Goal: Task Accomplishment & Management: Manage account settings

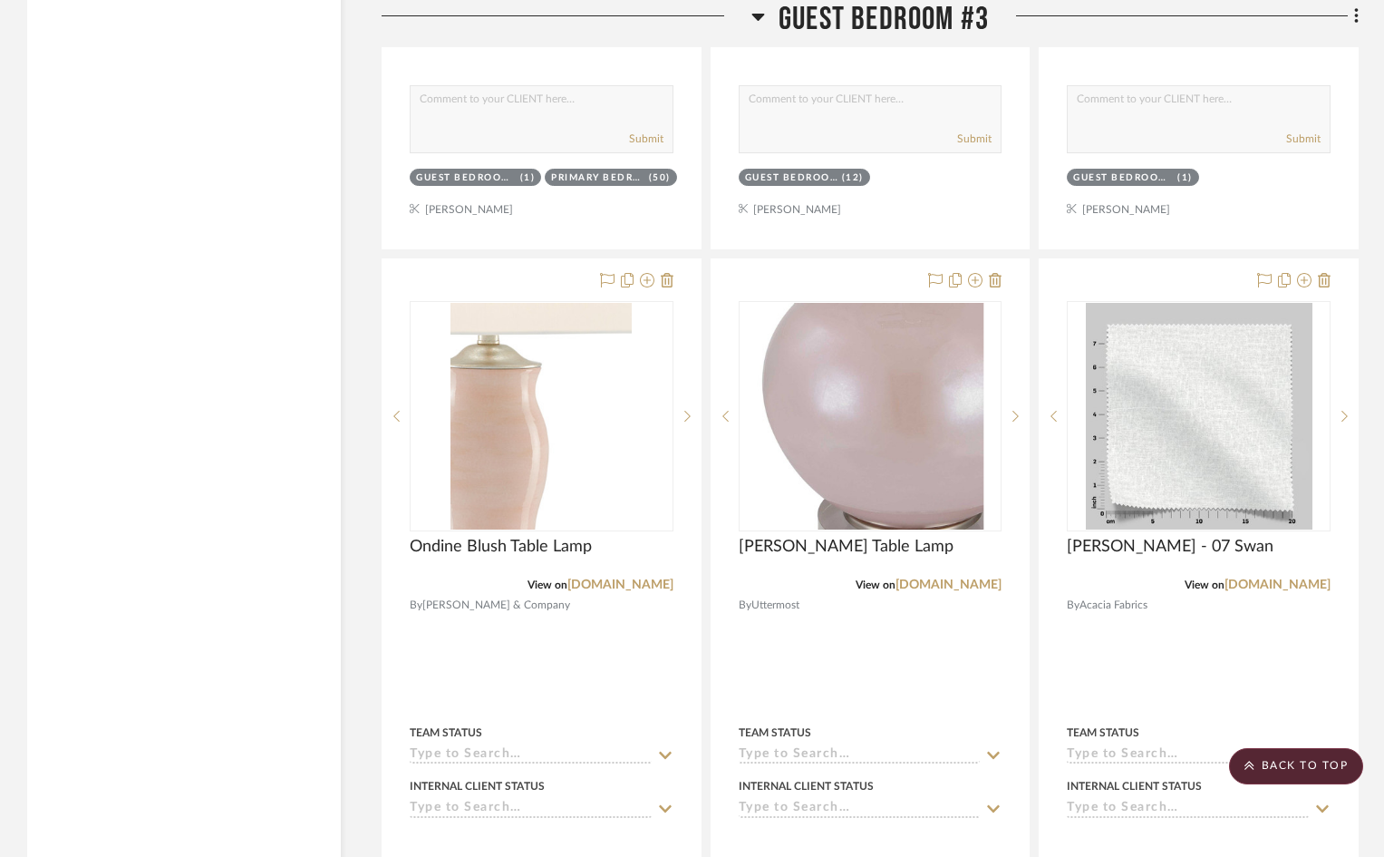
scroll to position [10515, 0]
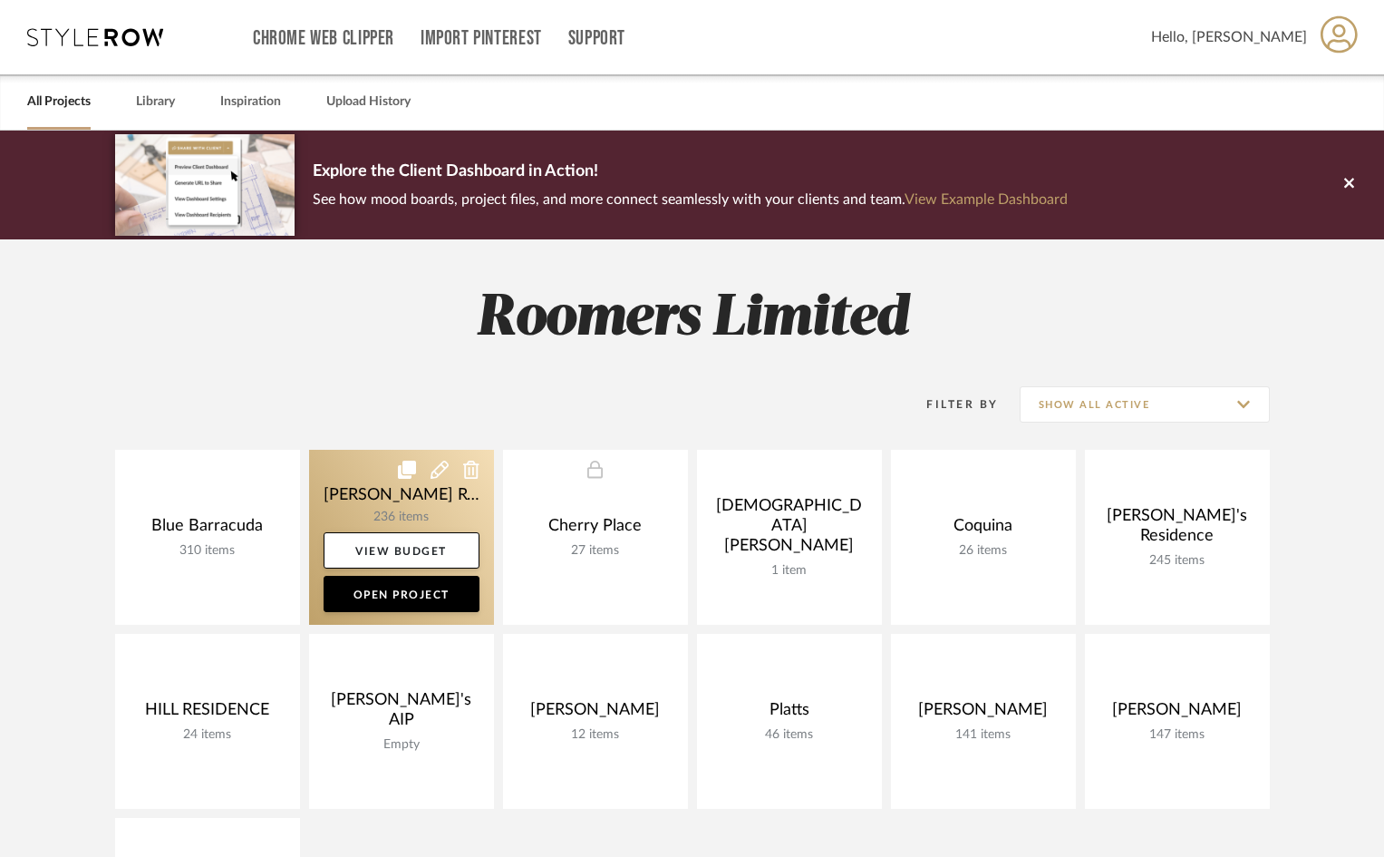
click at [421, 493] on link at bounding box center [401, 537] width 185 height 175
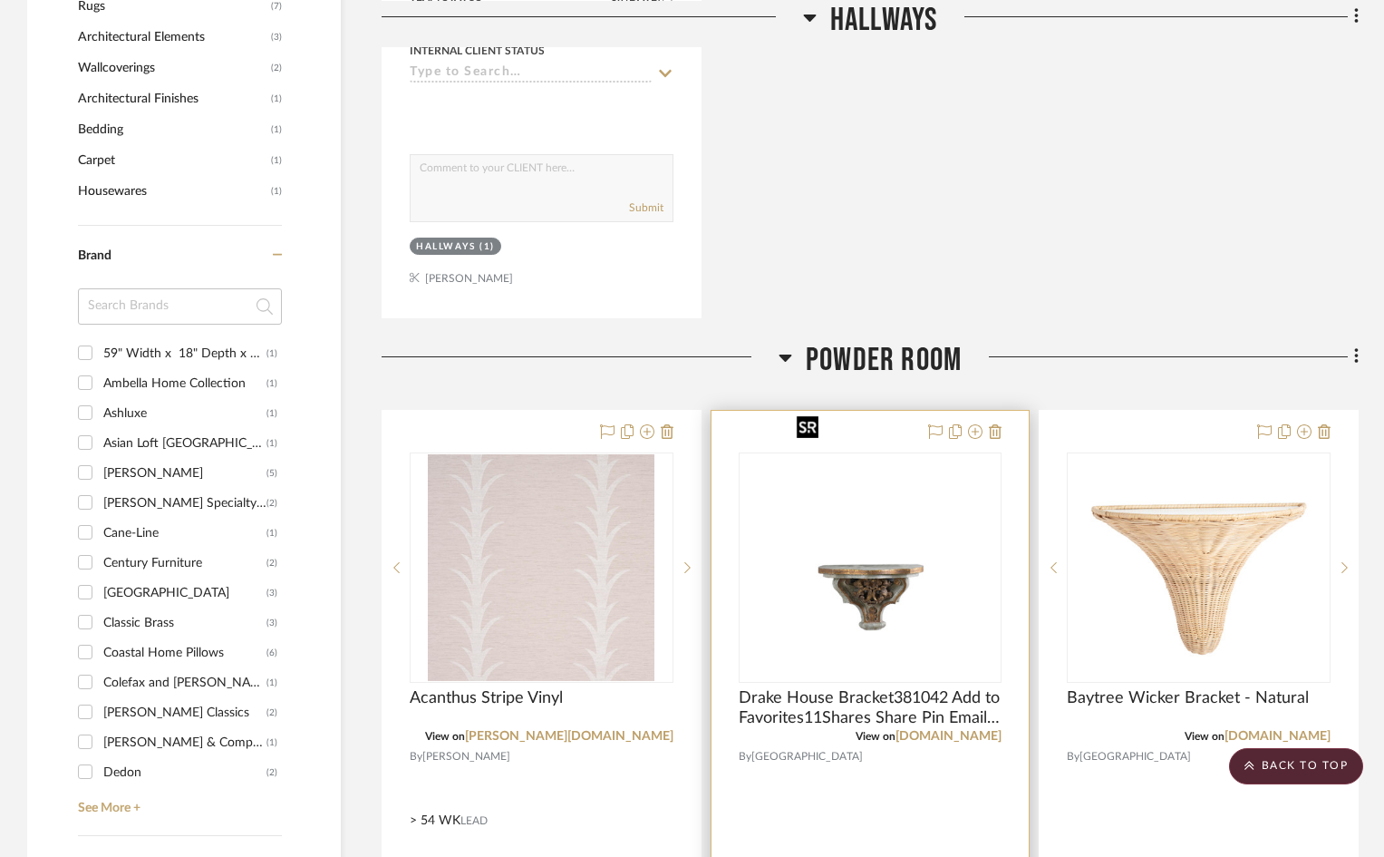
scroll to position [1994, 0]
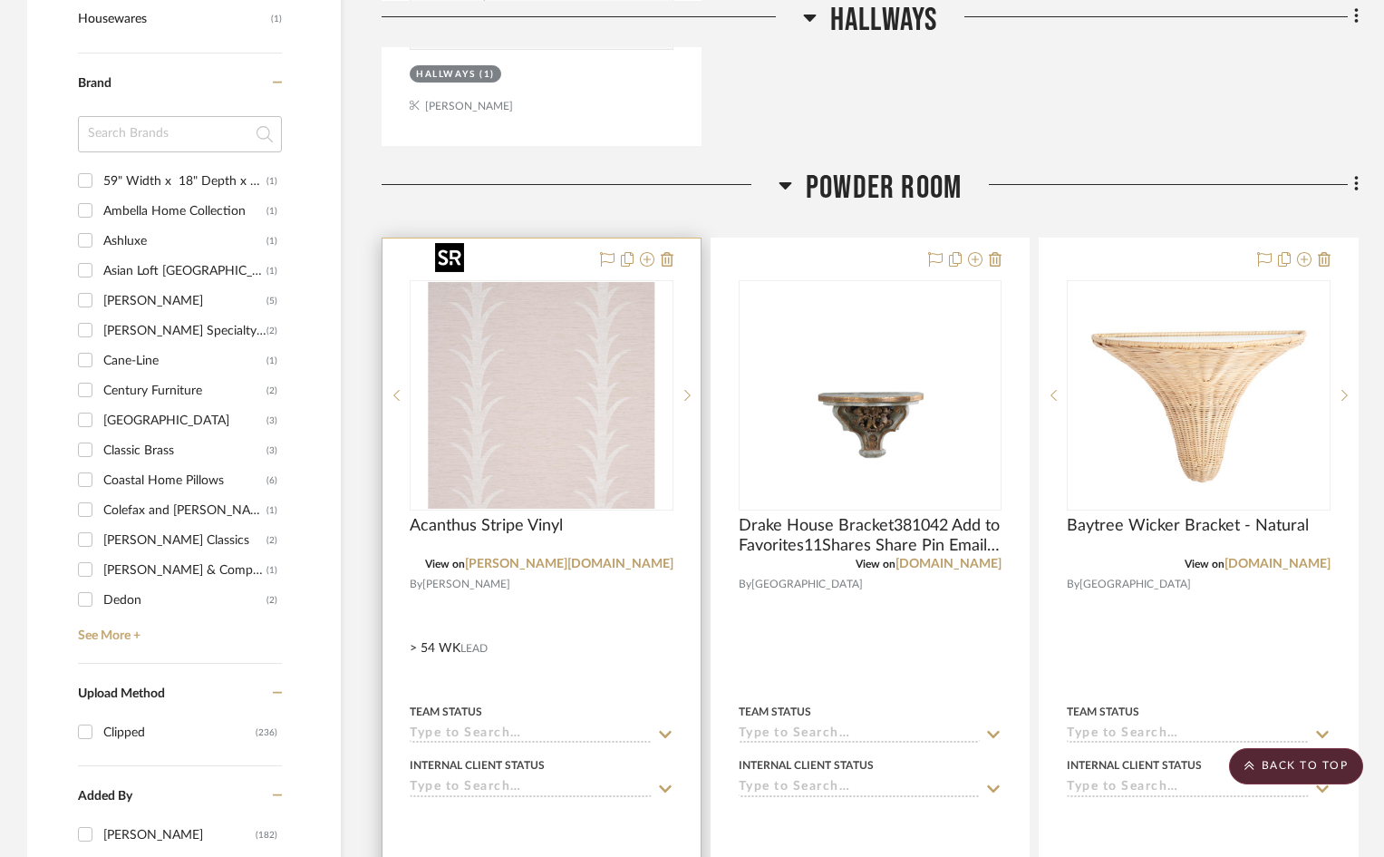
click at [577, 428] on img "0" at bounding box center [541, 395] width 227 height 227
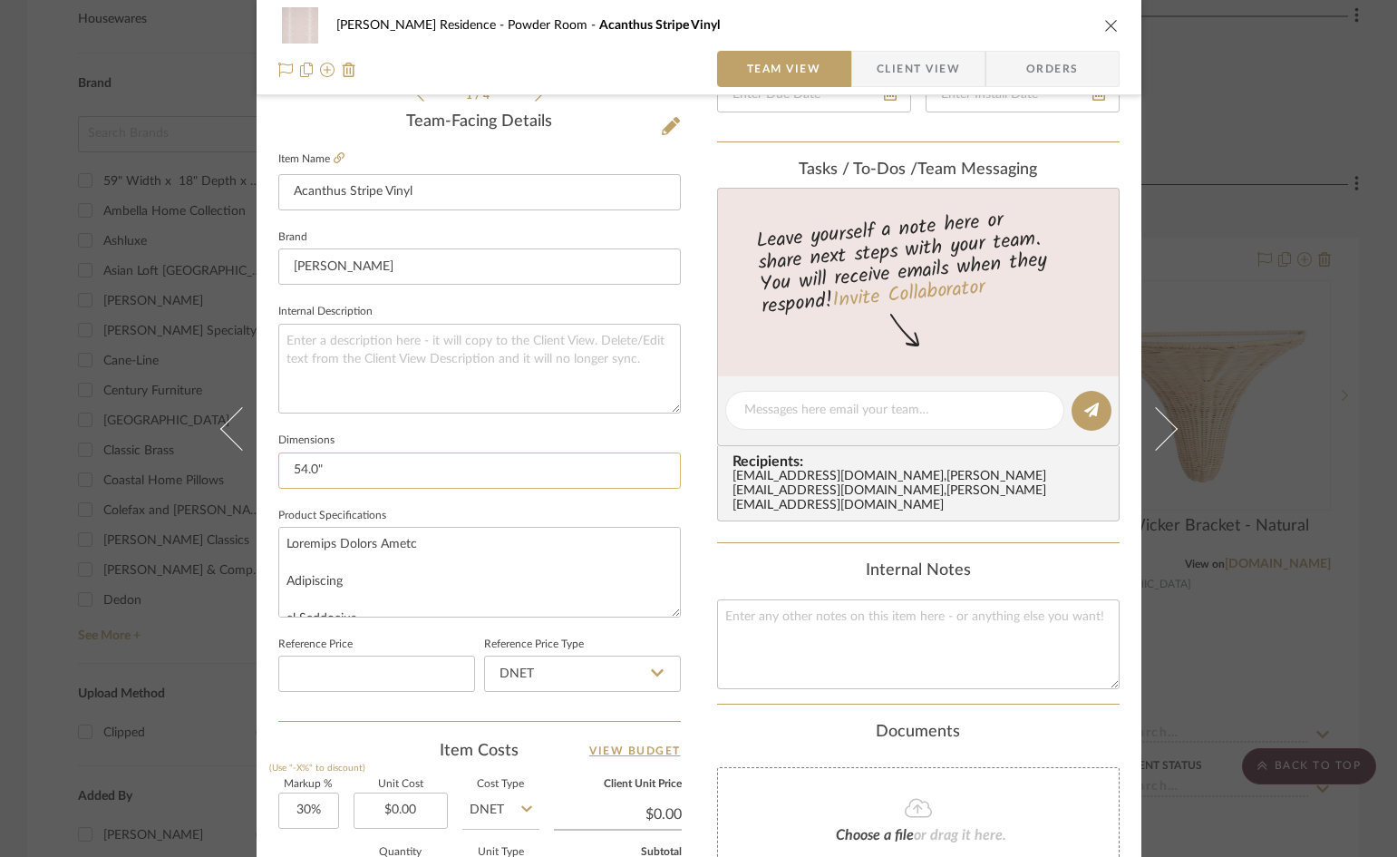
scroll to position [816, 0]
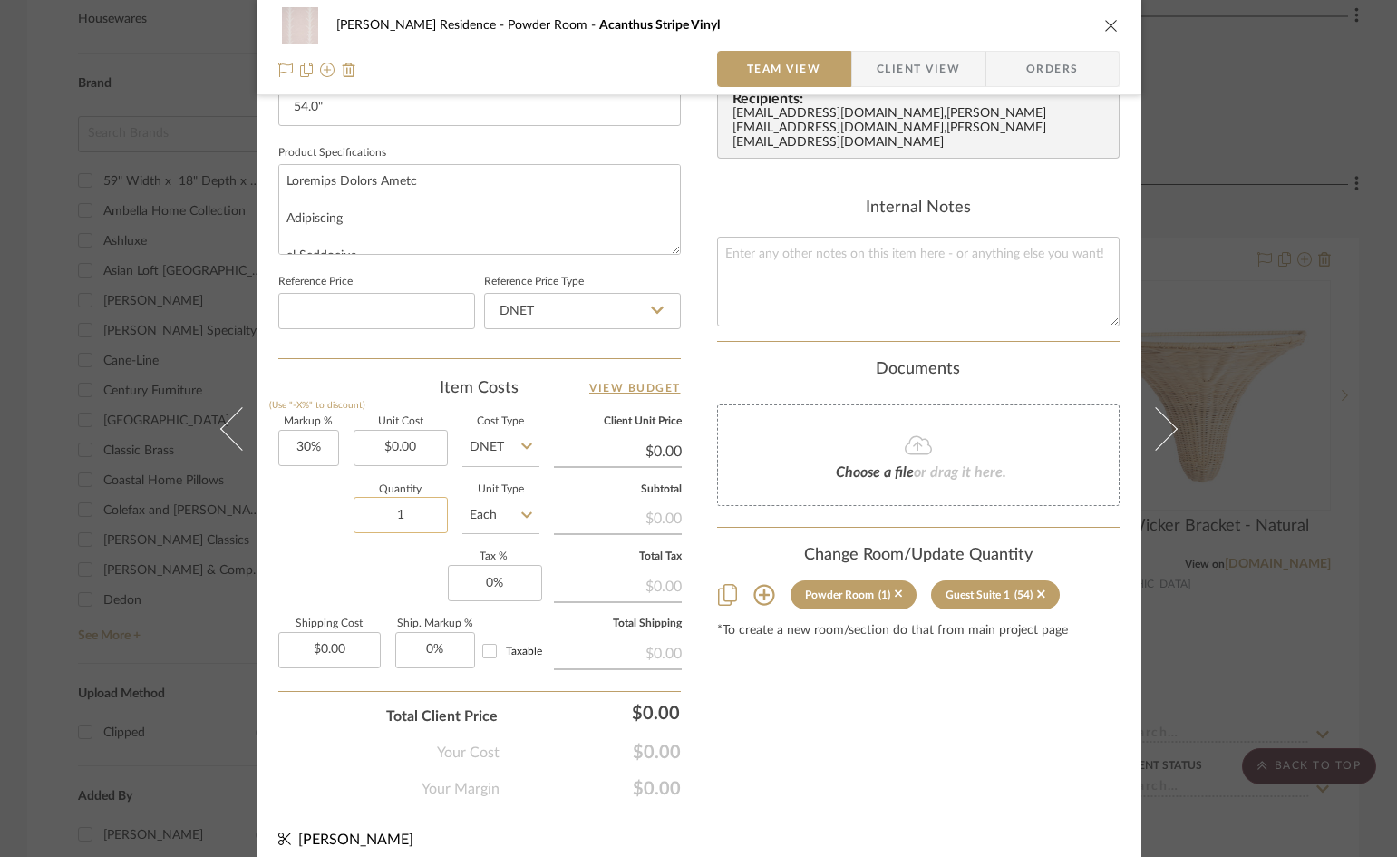
click at [425, 514] on input "1" at bounding box center [401, 515] width 94 height 36
type input "54"
click at [1243, 600] on div "[PERSON_NAME] Residence Powder Room Acanthus Stripe Vinyl Team View Client View…" at bounding box center [698, 428] width 1397 height 857
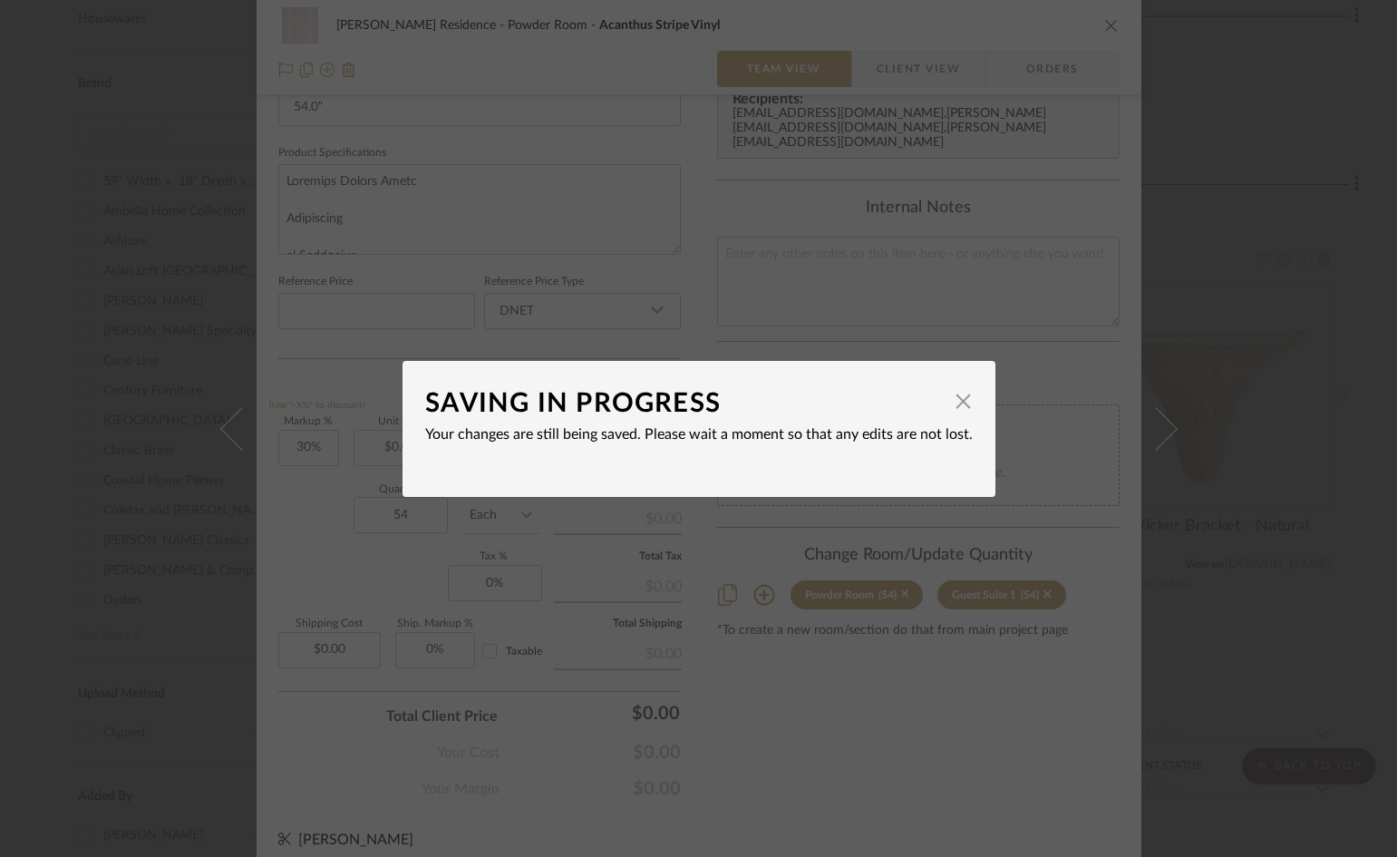
click at [945, 702] on div "SAVING IN PROGRESS × Your changes are still being saved. Please wait a moment s…" at bounding box center [698, 428] width 1397 height 857
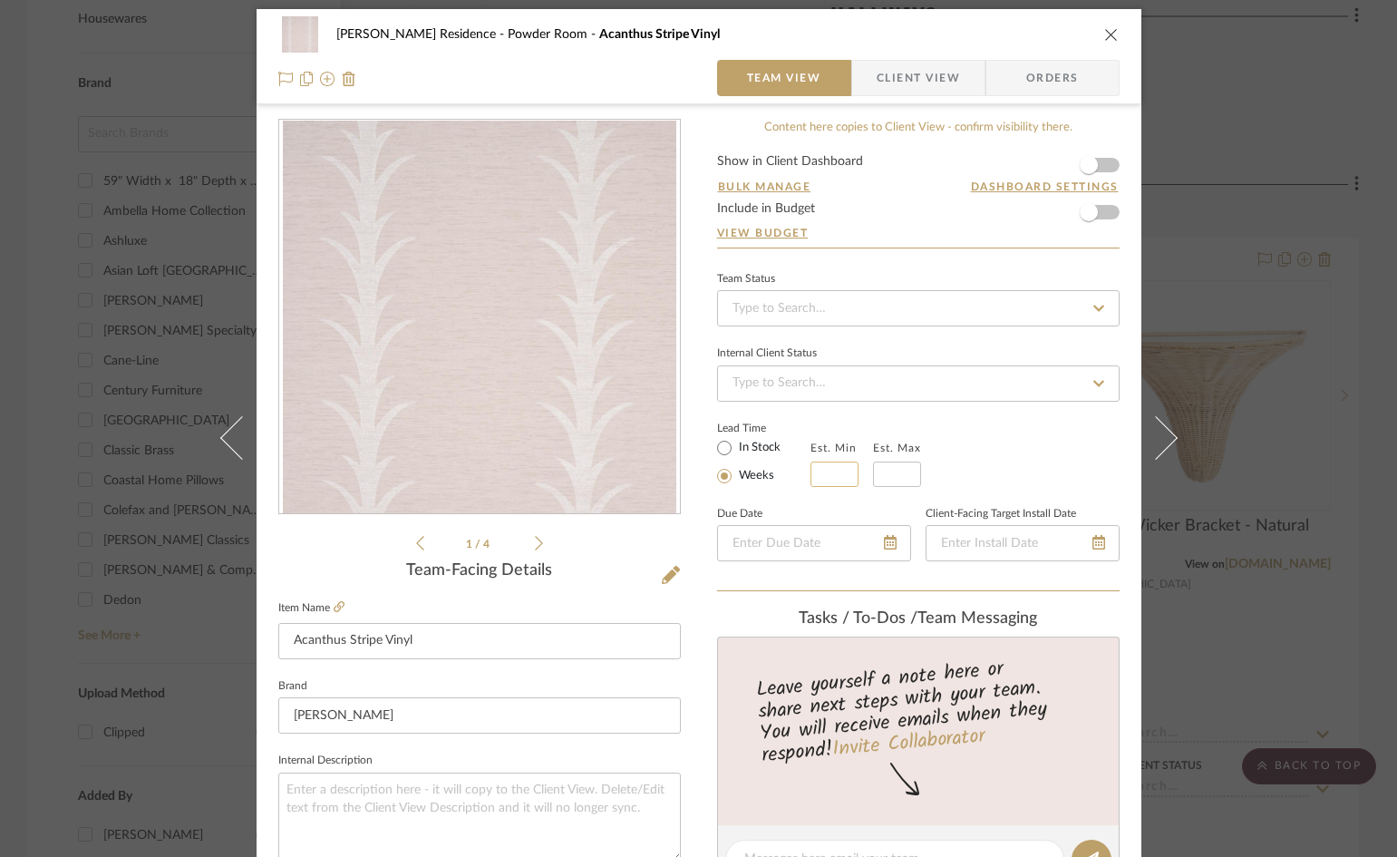
scroll to position [0, 0]
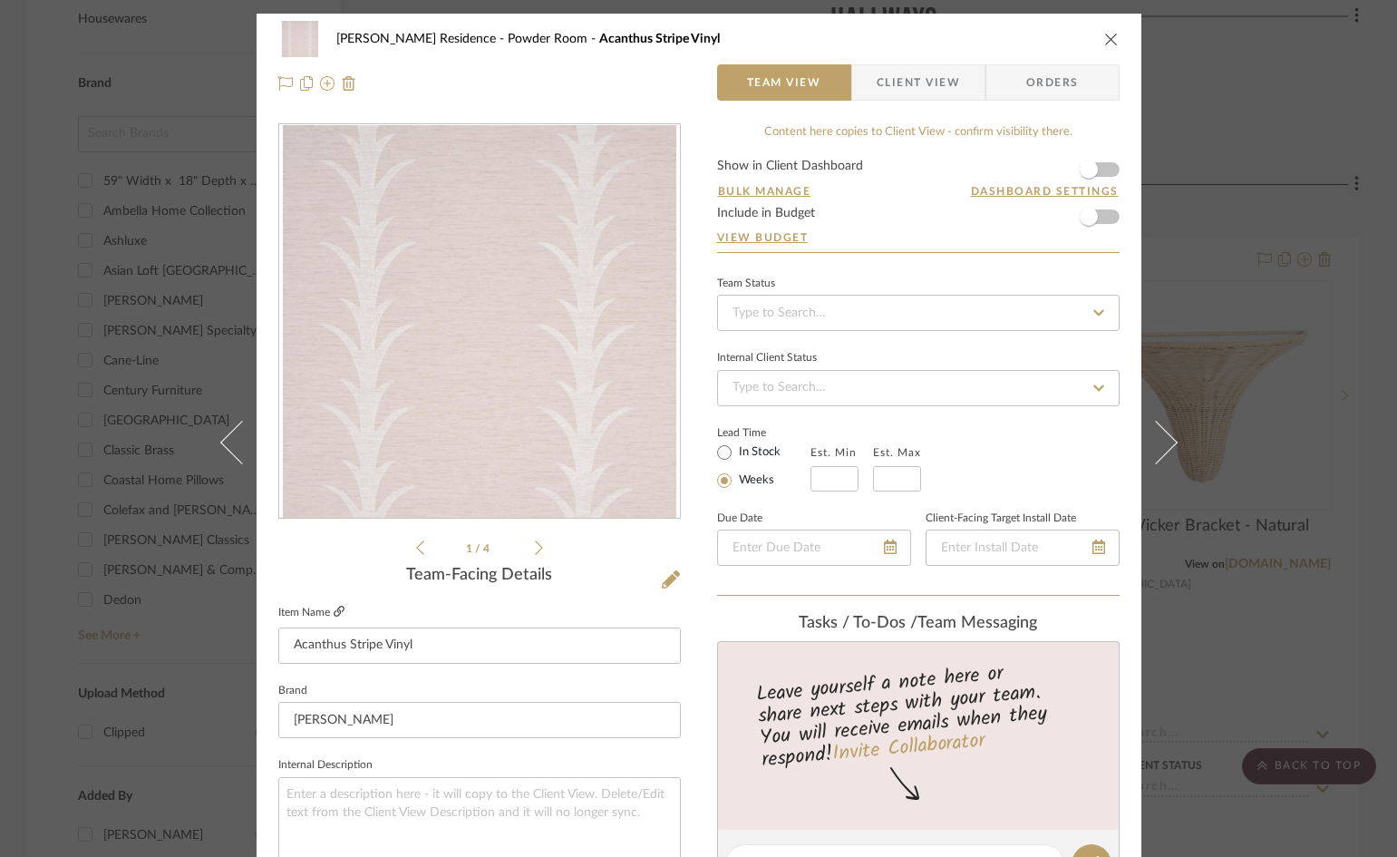
click at [334, 612] on icon at bounding box center [339, 611] width 11 height 11
click at [1104, 44] on icon "close" at bounding box center [1111, 39] width 15 height 15
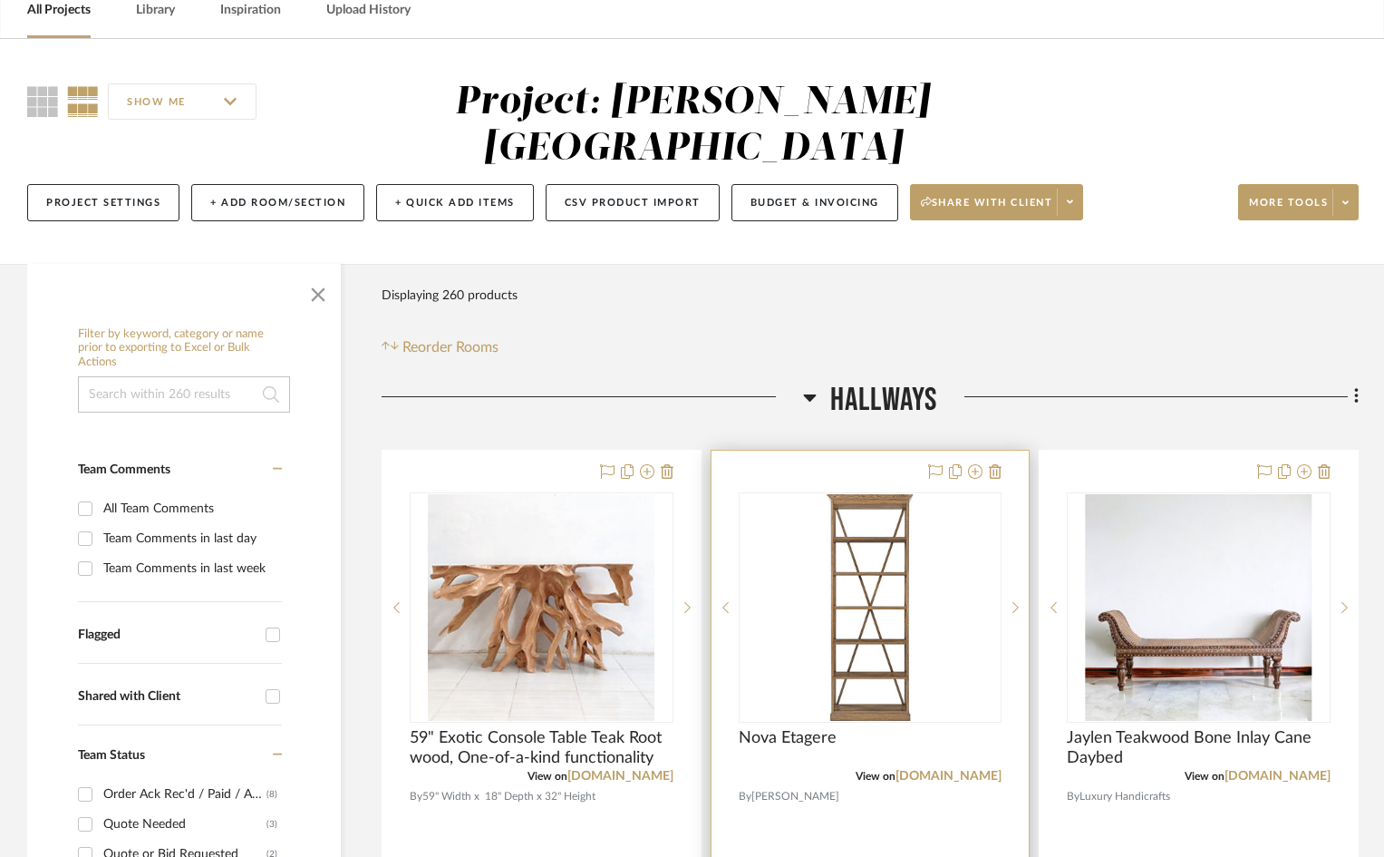
scroll to position [181, 0]
